Goal: Task Accomplishment & Management: Complete application form

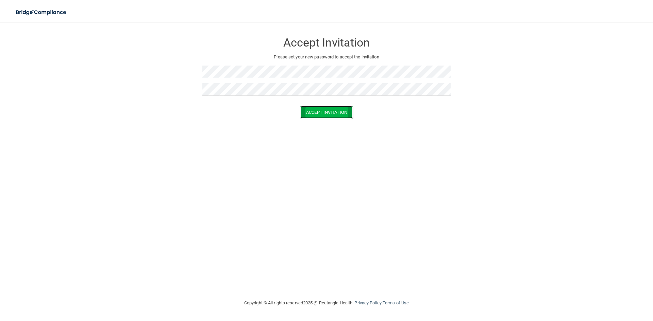
click at [301, 112] on button "Accept Invitation" at bounding box center [326, 112] width 52 height 13
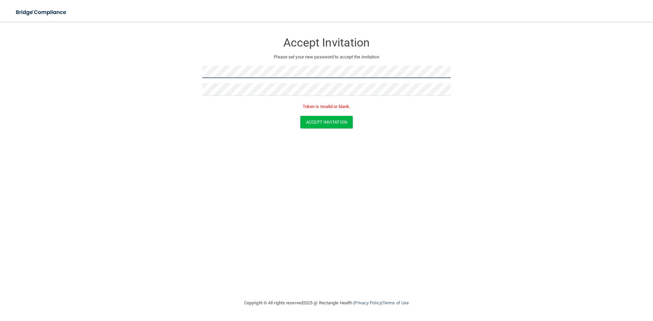
click at [111, 82] on form "Accept Invitation Please set your new password to accept the invitation Token i…" at bounding box center [327, 83] width 626 height 108
click at [340, 122] on button "Accept Invitation" at bounding box center [326, 122] width 52 height 13
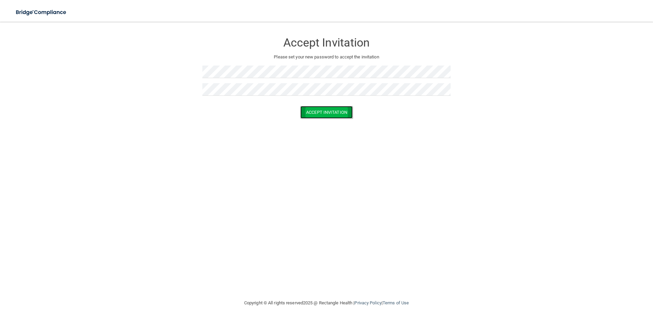
click at [327, 113] on button "Accept Invitation" at bounding box center [326, 112] width 52 height 13
click at [312, 122] on button "Accept Invitation" at bounding box center [326, 122] width 52 height 13
drag, startPoint x: 331, startPoint y: 115, endPoint x: 328, endPoint y: 116, distance: 3.5
click at [331, 115] on button "Accept Invitation" at bounding box center [326, 112] width 52 height 13
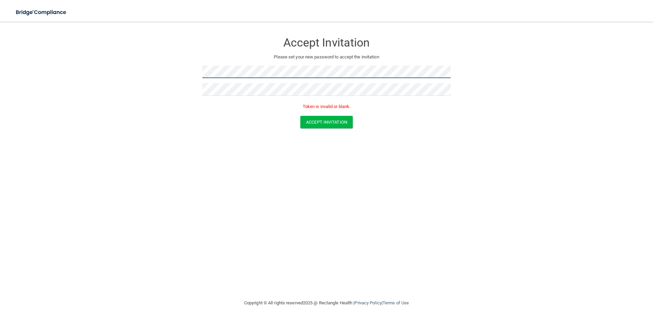
click at [188, 73] on form "Accept Invitation Please set your new password to accept the invitation Token i…" at bounding box center [327, 83] width 626 height 108
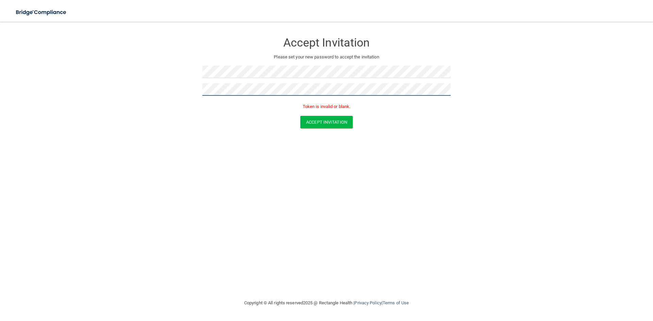
click at [167, 87] on form "Accept Invitation Please set your new password to accept the invitation Token i…" at bounding box center [327, 83] width 626 height 108
click at [332, 123] on button "Accept Invitation" at bounding box center [326, 122] width 52 height 13
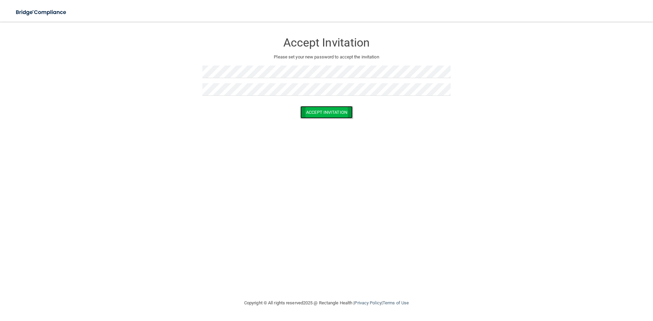
click at [339, 110] on button "Accept Invitation" at bounding box center [326, 112] width 52 height 13
click at [326, 115] on button "Accept Invitation" at bounding box center [326, 112] width 52 height 13
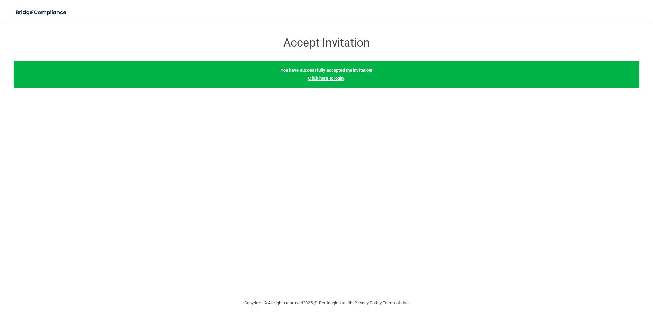
click at [324, 80] on link "Click here to login" at bounding box center [325, 78] width 35 height 5
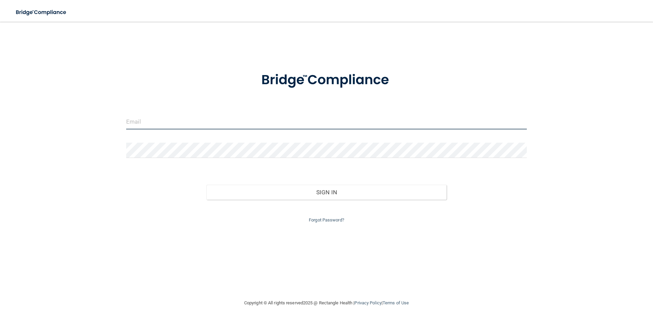
click at [184, 118] on input "email" at bounding box center [326, 121] width 400 height 15
type input "[EMAIL_ADDRESS][DOMAIN_NAME]"
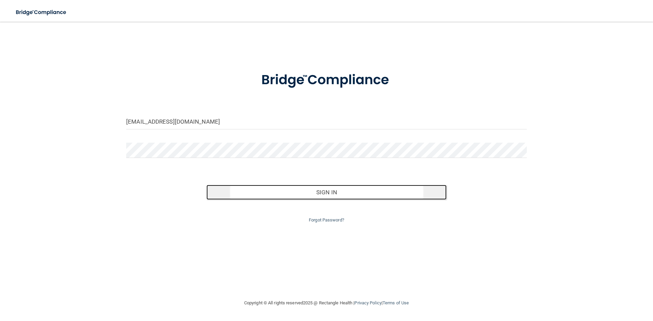
click at [271, 196] on button "Sign In" at bounding box center [326, 192] width 240 height 15
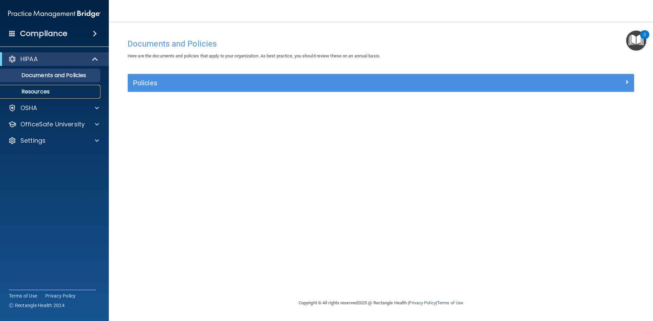
click at [44, 90] on p "Resources" at bounding box center [50, 91] width 93 height 7
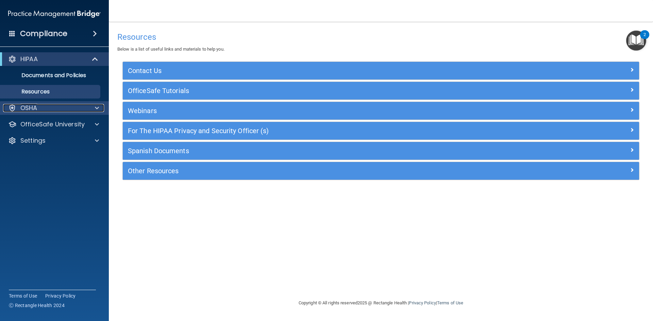
click at [94, 110] on div at bounding box center [95, 108] width 17 height 8
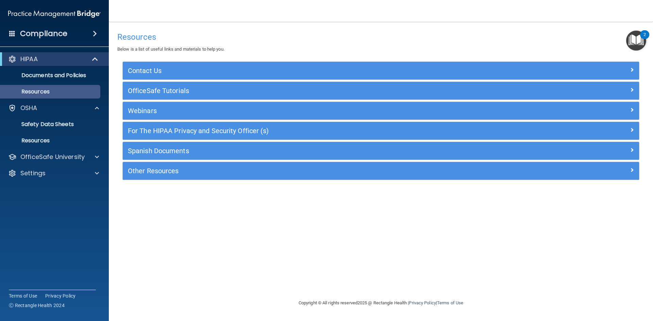
drag, startPoint x: 96, startPoint y: 114, endPoint x: 100, endPoint y: 90, distance: 23.8
click at [95, 112] on div "OSHA" at bounding box center [54, 108] width 109 height 14
click at [93, 107] on div at bounding box center [95, 108] width 17 height 8
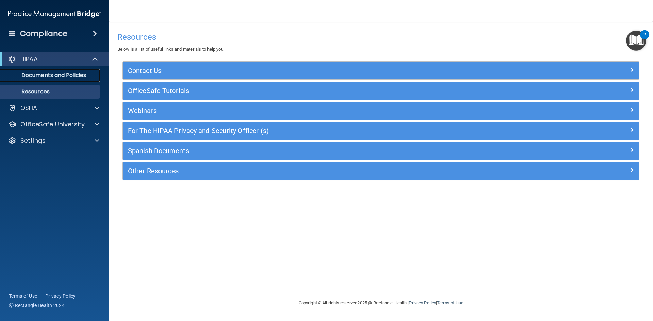
click at [59, 75] on p "Documents and Policies" at bounding box center [50, 75] width 93 height 7
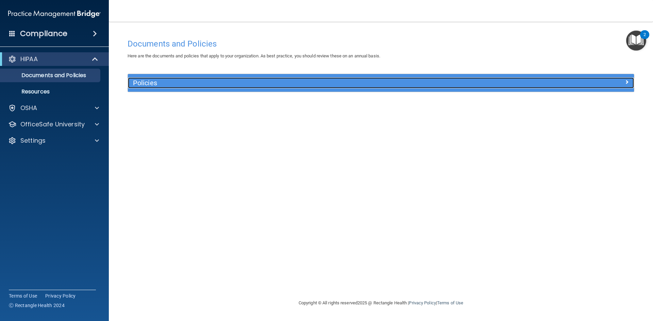
click at [192, 85] on h5 "Policies" at bounding box center [317, 82] width 369 height 7
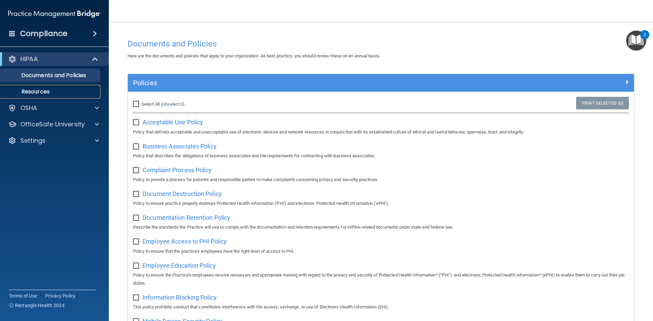
click at [34, 87] on link "Resources" at bounding box center [46, 92] width 107 height 14
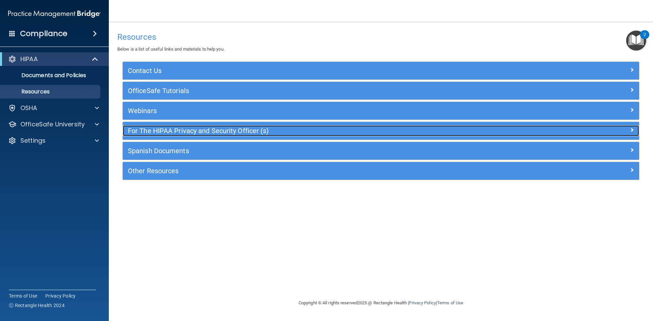
click at [348, 131] on h5 "For The HIPAA Privacy and Security Officer (s)" at bounding box center [316, 130] width 377 height 7
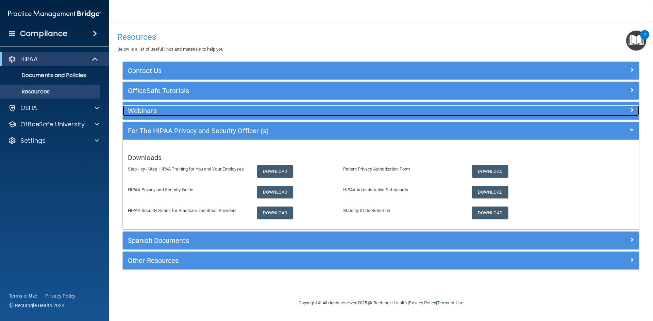
click at [374, 115] on div "Webinars" at bounding box center [316, 110] width 387 height 11
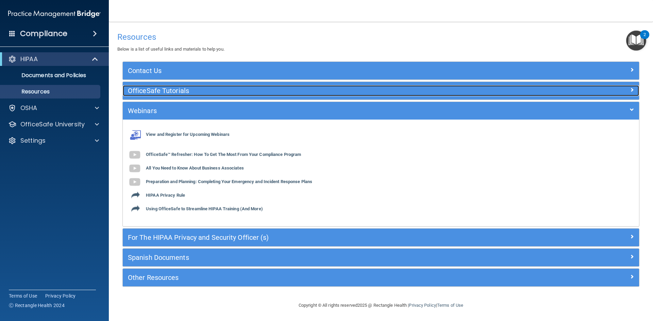
click at [267, 92] on h5 "OfficeSafe Tutorials" at bounding box center [316, 90] width 377 height 7
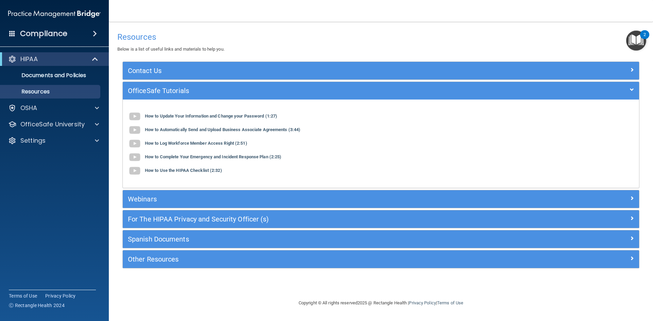
click at [195, 113] on div "How to Update Your Information and Change your Password (1:27)" at bounding box center [381, 117] width 506 height 14
click at [203, 114] on b "How to Update Your Information and Change your Password (1:27)" at bounding box center [211, 116] width 132 height 5
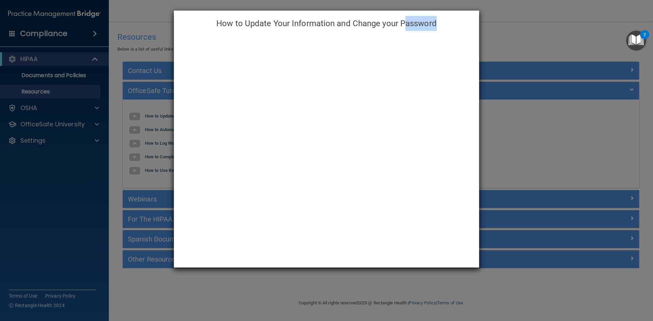
drag, startPoint x: 403, startPoint y: 33, endPoint x: 502, endPoint y: 52, distance: 101.1
click at [618, 69] on div "How to Update Your Information and Change your Password" at bounding box center [326, 160] width 653 height 321
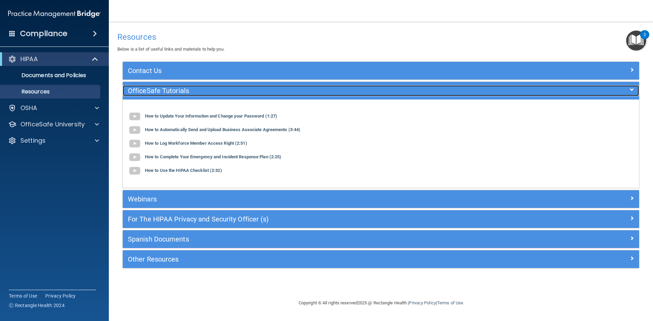
click at [630, 88] on span at bounding box center [632, 90] width 4 height 8
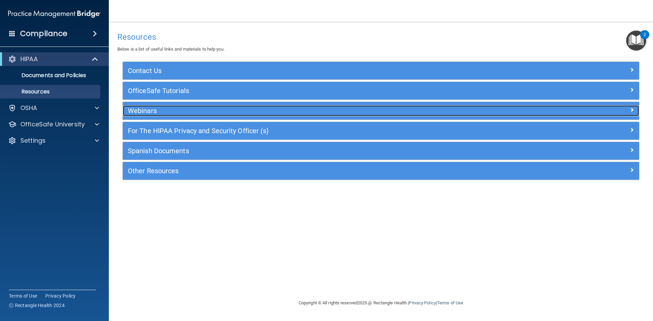
click at [626, 112] on div at bounding box center [574, 109] width 129 height 8
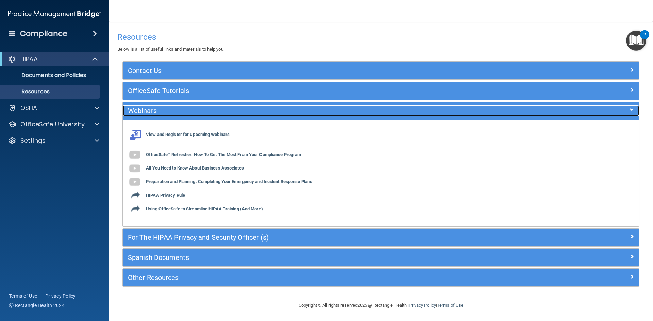
drag, startPoint x: 296, startPoint y: 109, endPoint x: 291, endPoint y: 123, distance: 14.7
click at [296, 109] on h5 "Webinars" at bounding box center [316, 110] width 377 height 7
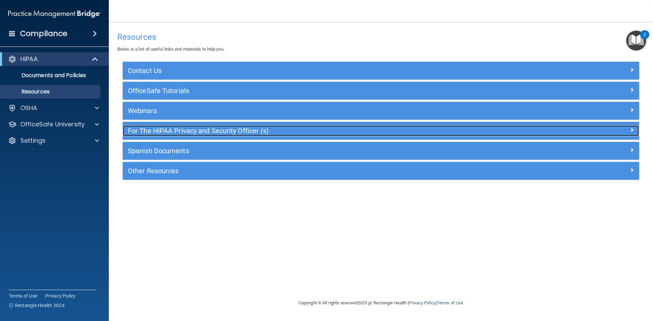
click at [279, 134] on h5 "For The HIPAA Privacy and Security Officer (s)" at bounding box center [316, 130] width 377 height 7
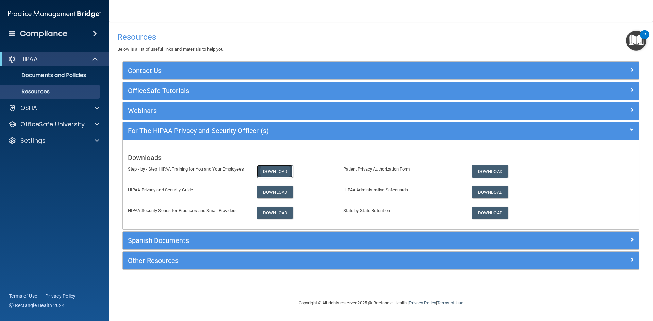
click at [281, 168] on link "Download" at bounding box center [275, 171] width 36 height 13
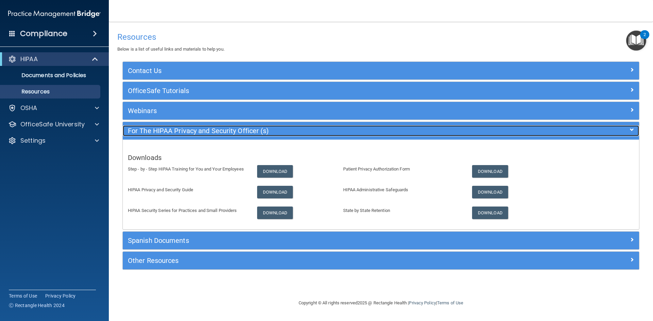
click at [453, 132] on h5 "For The HIPAA Privacy and Security Officer (s)" at bounding box center [316, 130] width 377 height 7
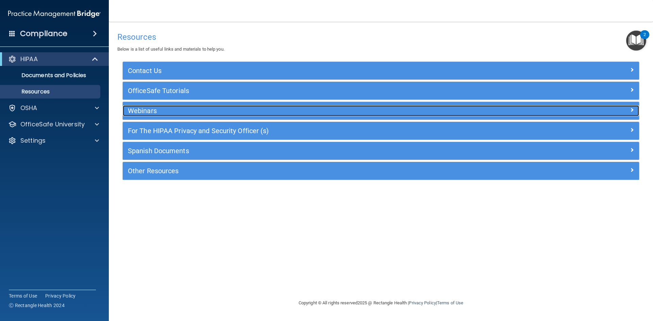
click at [630, 110] on span at bounding box center [632, 110] width 4 height 8
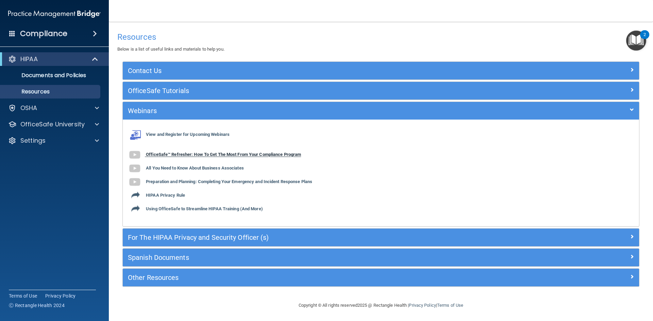
click at [288, 155] on b "OfficeSafe™ Refresher: How To Get The Most From Your Compliance Program" at bounding box center [223, 154] width 155 height 5
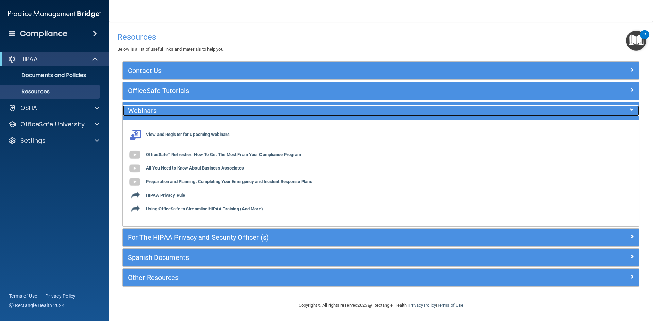
click at [630, 110] on span at bounding box center [632, 110] width 4 height 8
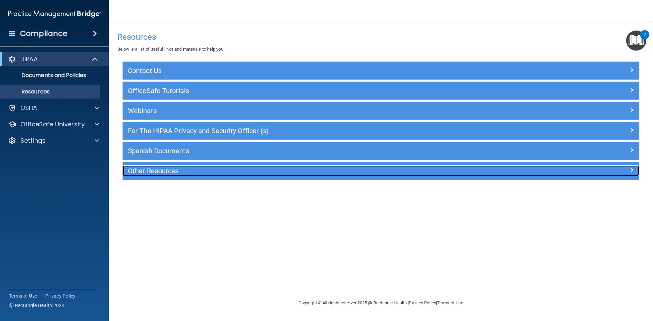
click at [580, 170] on div at bounding box center [574, 170] width 129 height 8
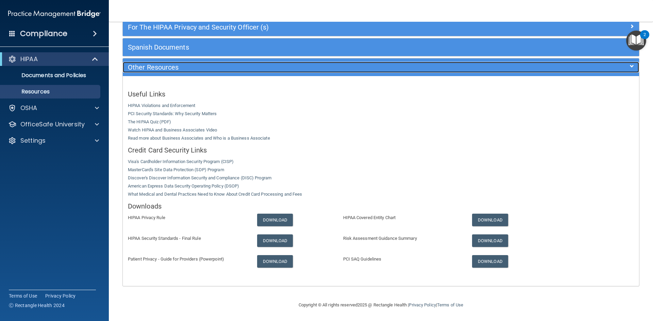
scroll to position [104, 0]
click at [629, 66] on div at bounding box center [574, 66] width 129 height 8
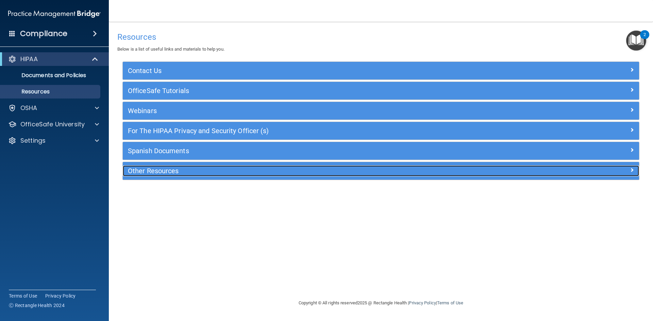
scroll to position [0, 0]
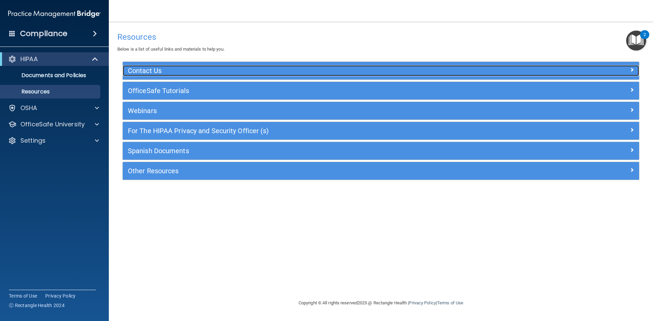
click at [631, 70] on span at bounding box center [632, 70] width 4 height 8
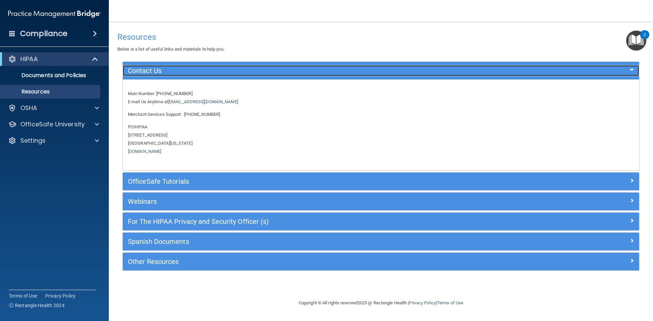
click at [631, 69] on span at bounding box center [632, 70] width 4 height 8
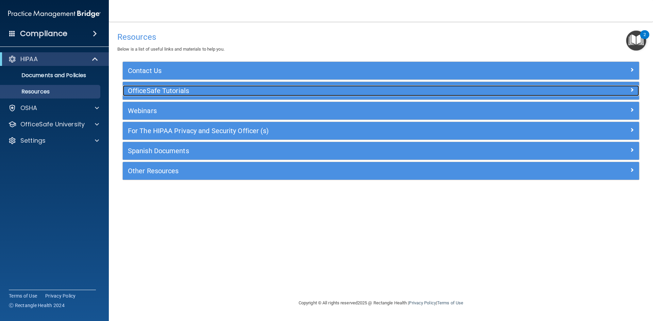
click at [619, 87] on div at bounding box center [574, 89] width 129 height 8
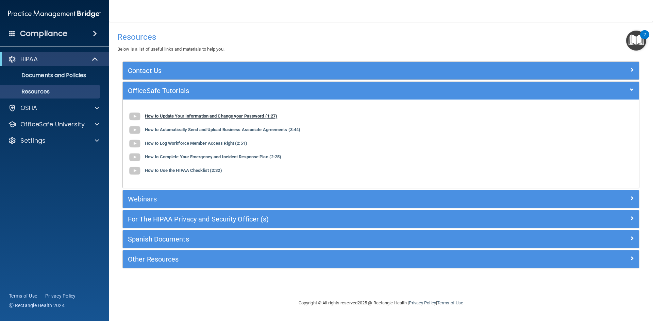
click at [221, 115] on b "How to Update Your Information and Change your Password (1:27)" at bounding box center [211, 116] width 132 height 5
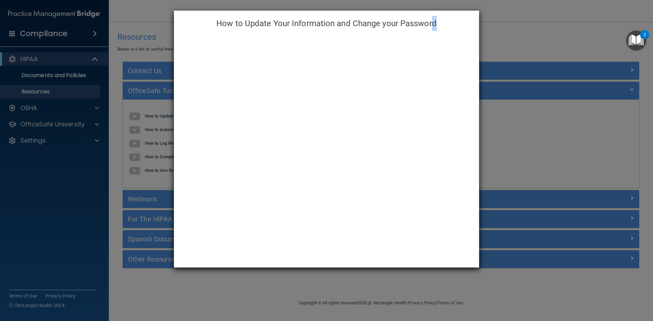
drag, startPoint x: 431, startPoint y: 29, endPoint x: 592, endPoint y: 92, distance: 173.0
click at [592, 92] on div "How to Update Your Information and Change your Password" at bounding box center [326, 160] width 653 height 321
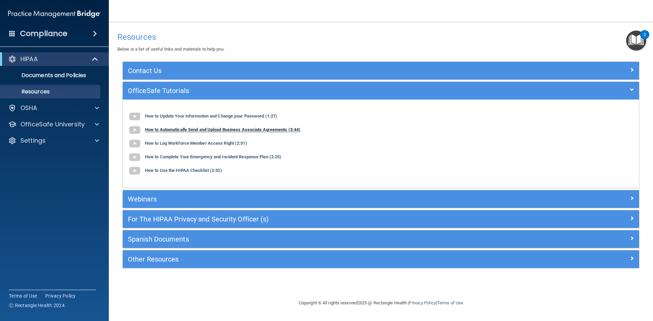
click at [154, 132] on b "How to Automatically Send and Upload Business Associate Agreements (3:44)" at bounding box center [222, 129] width 155 height 5
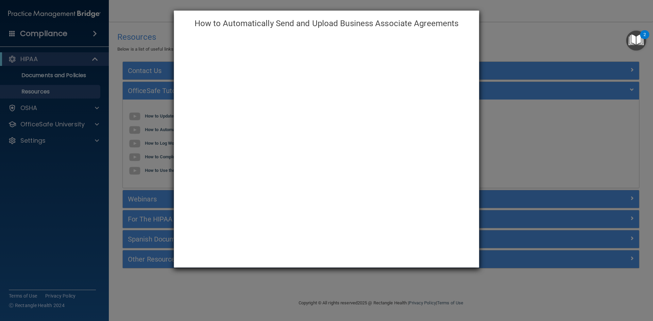
click at [535, 24] on div "How to Automatically Send and Upload Business Associate Agreements" at bounding box center [326, 160] width 653 height 321
